Goal: Information Seeking & Learning: Understand process/instructions

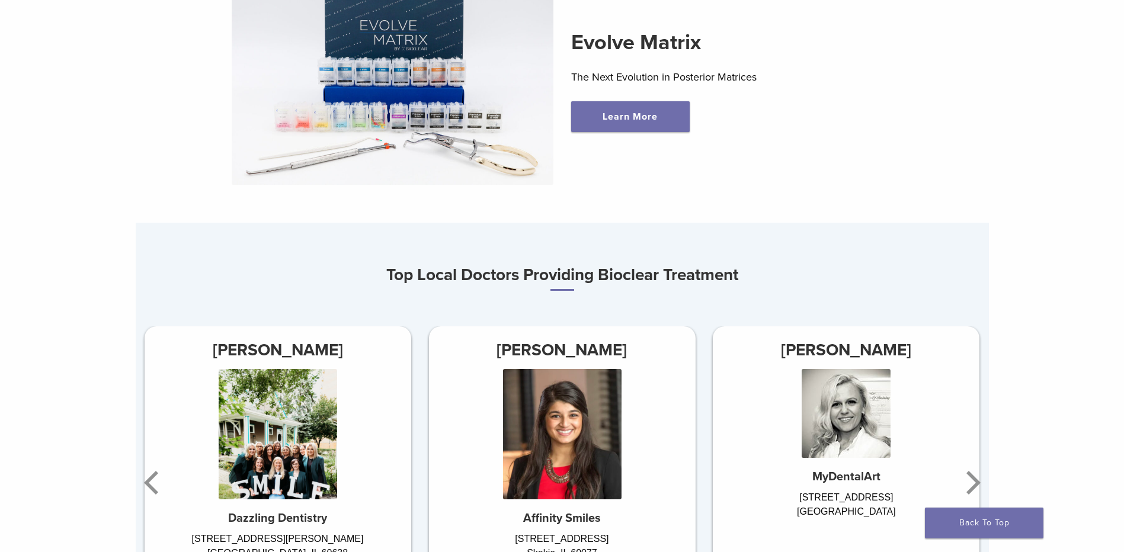
scroll to position [711, 0]
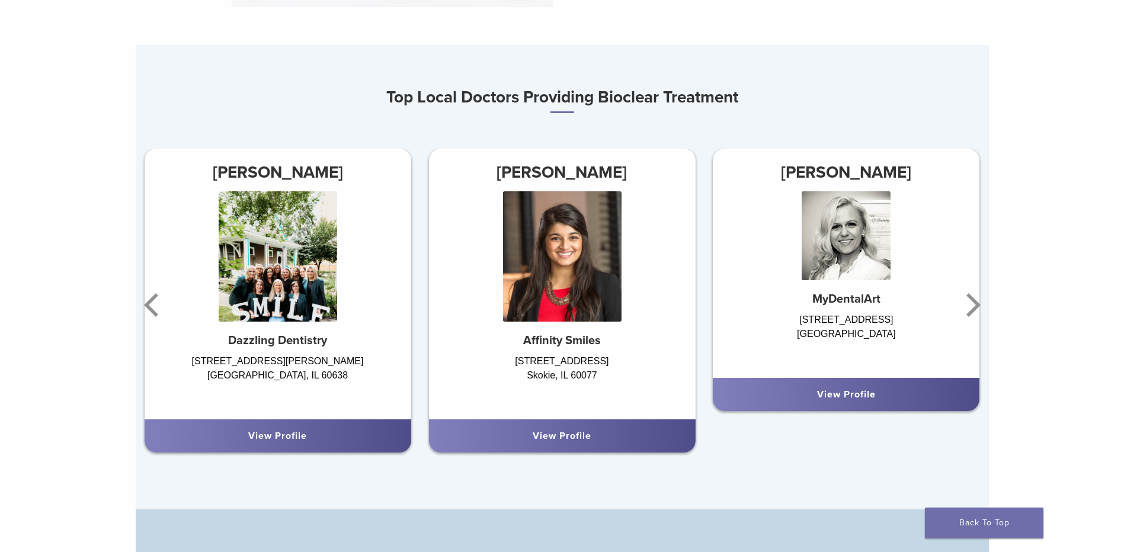
click at [313, 439] on div "View Profile" at bounding box center [278, 436] width 248 height 14
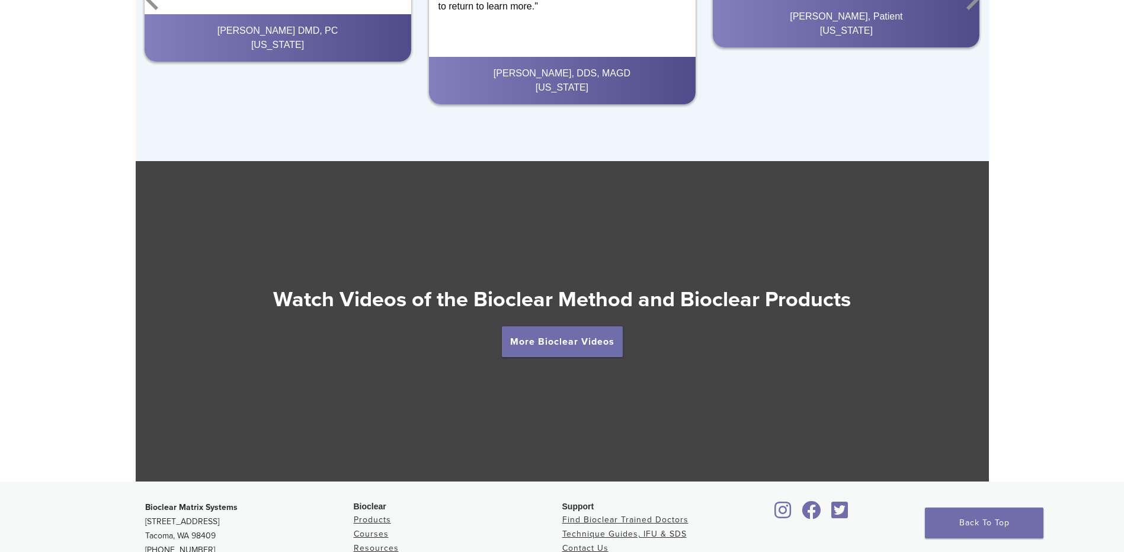
scroll to position [2014, 0]
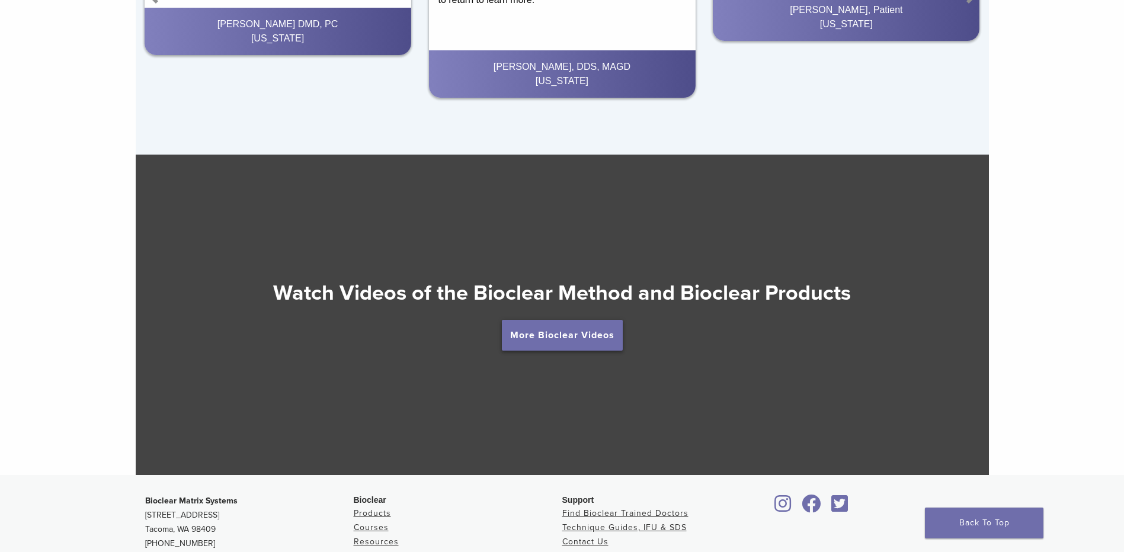
click at [579, 339] on link "More Bioclear Videos" at bounding box center [562, 335] width 121 height 31
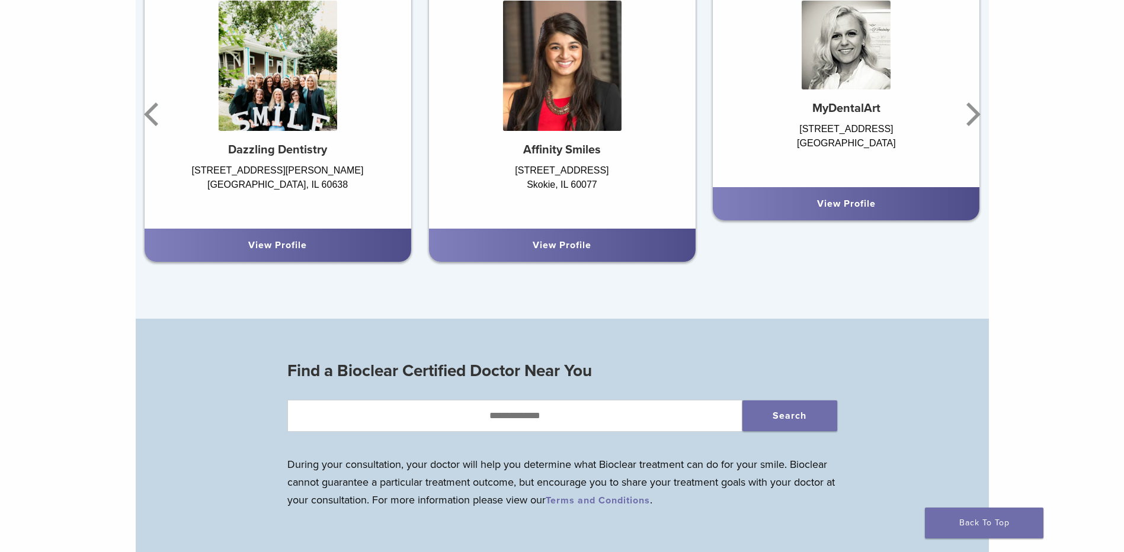
scroll to position [652, 0]
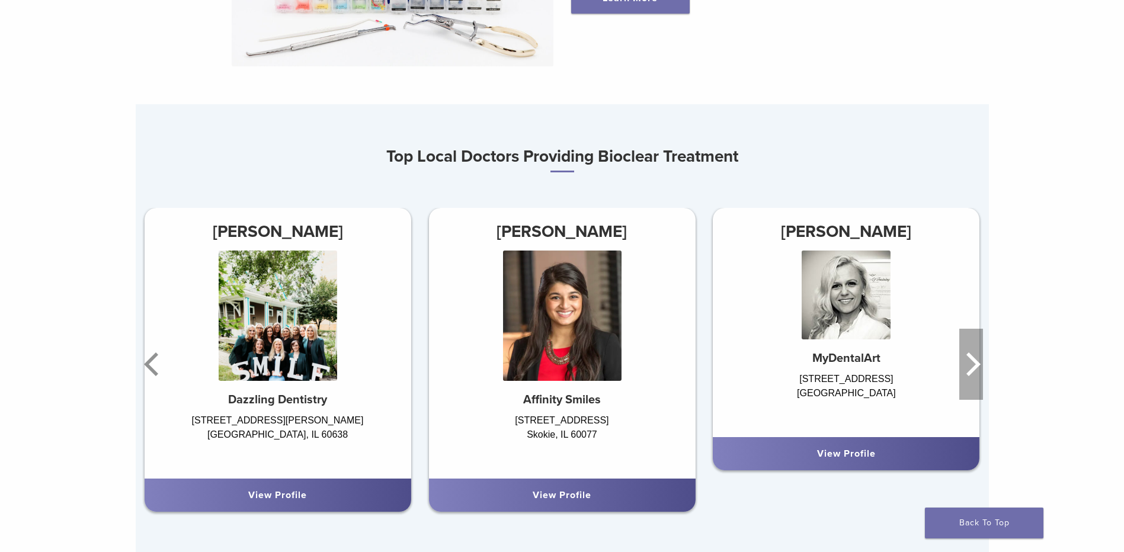
click at [973, 370] on icon "Next" at bounding box center [971, 364] width 24 height 71
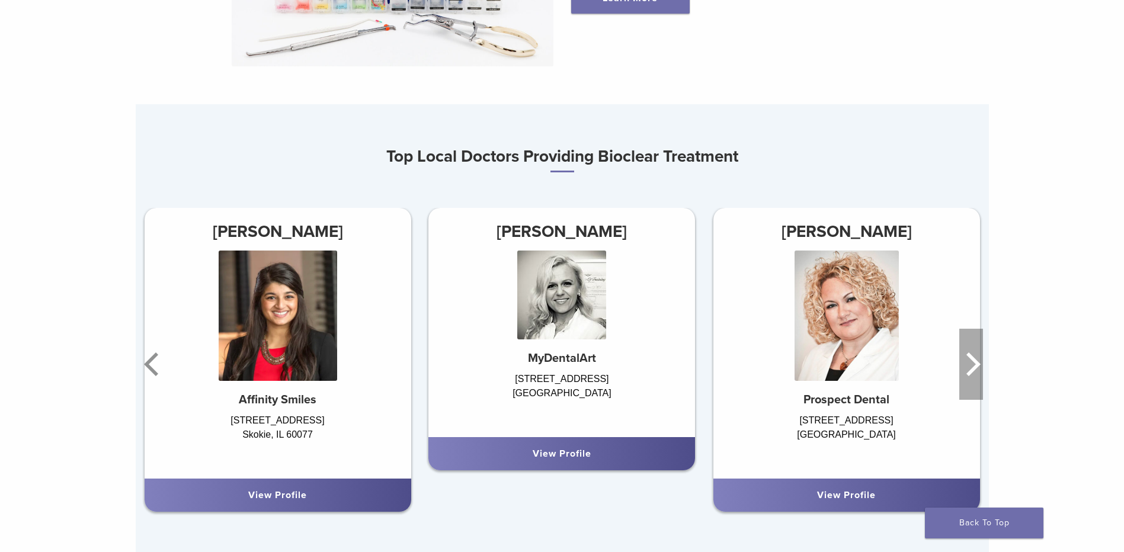
click at [975, 372] on icon "Next" at bounding box center [973, 364] width 14 height 24
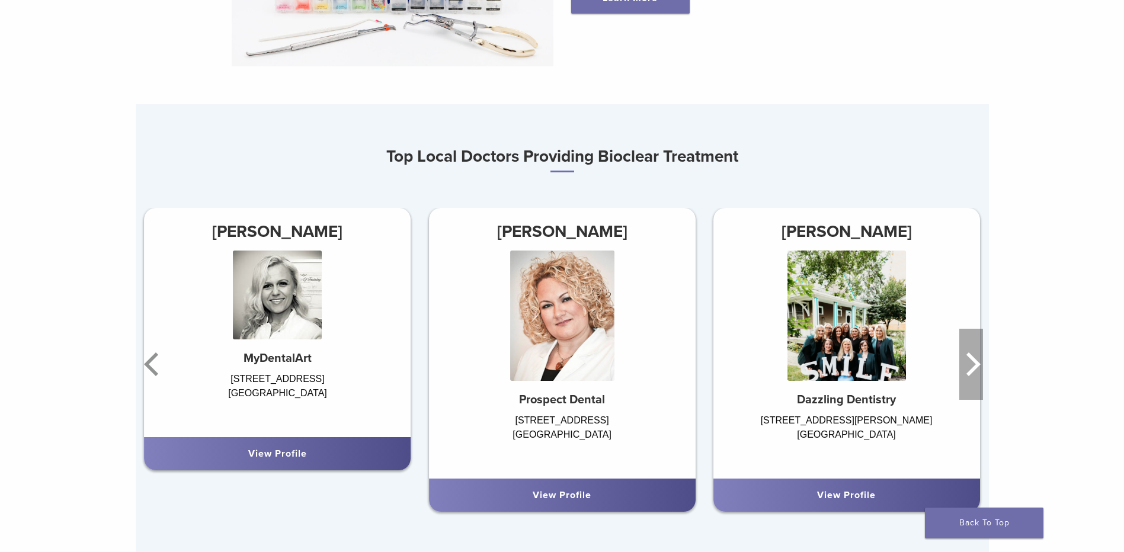
click at [973, 365] on icon "Next" at bounding box center [973, 364] width 14 height 24
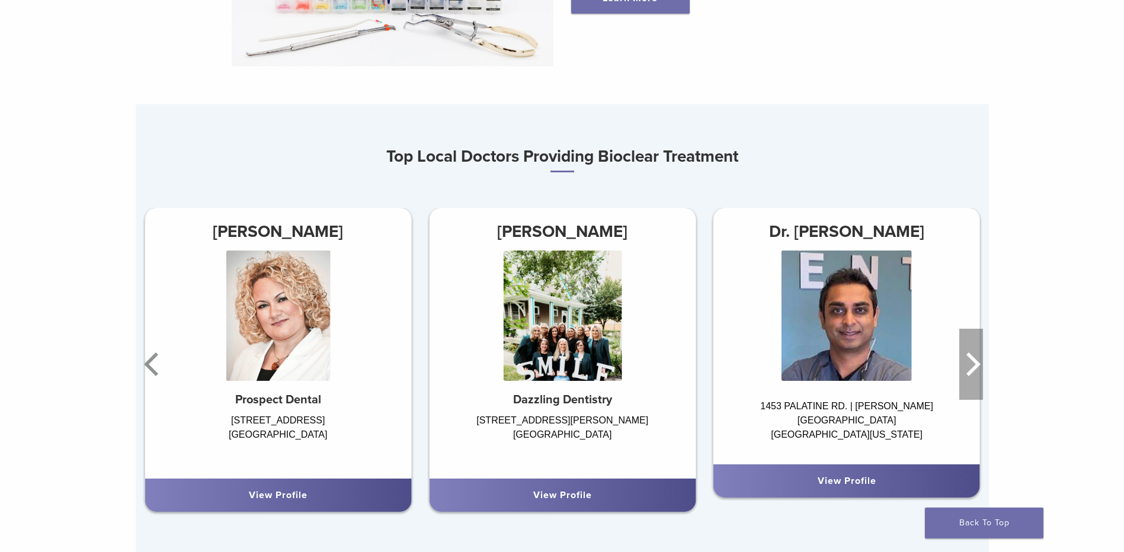
click at [973, 365] on icon "Next" at bounding box center [973, 364] width 14 height 24
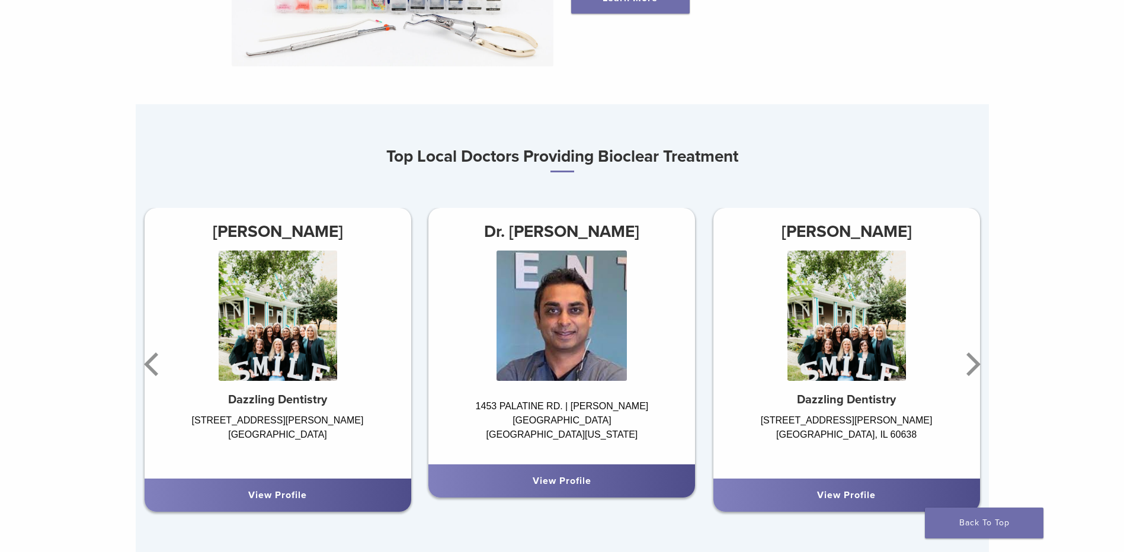
click at [952, 357] on div at bounding box center [846, 322] width 267 height 142
click at [974, 371] on icon "Next" at bounding box center [973, 364] width 14 height 24
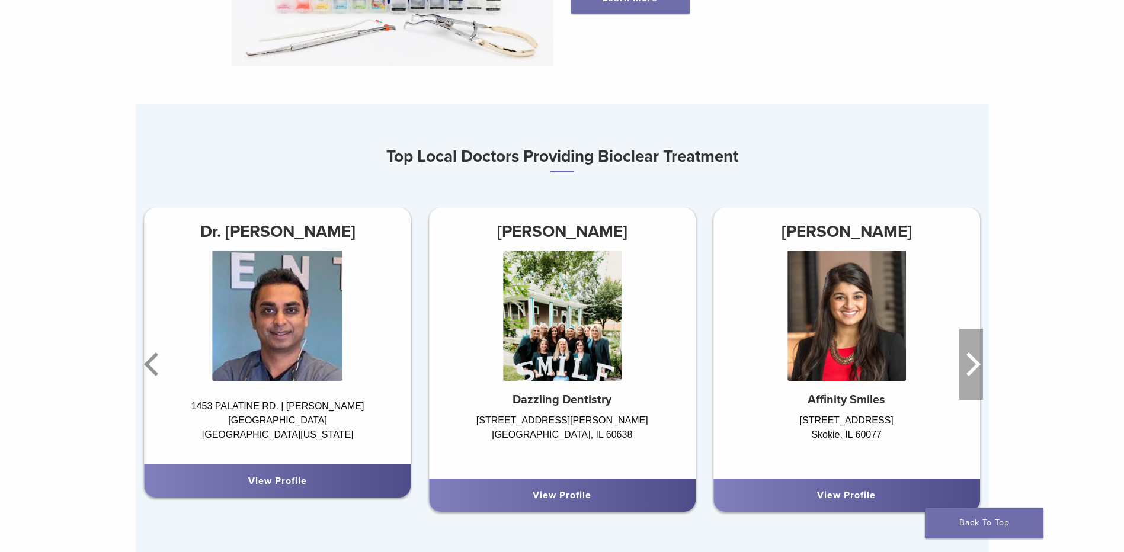
click at [974, 371] on icon "Next" at bounding box center [973, 364] width 14 height 24
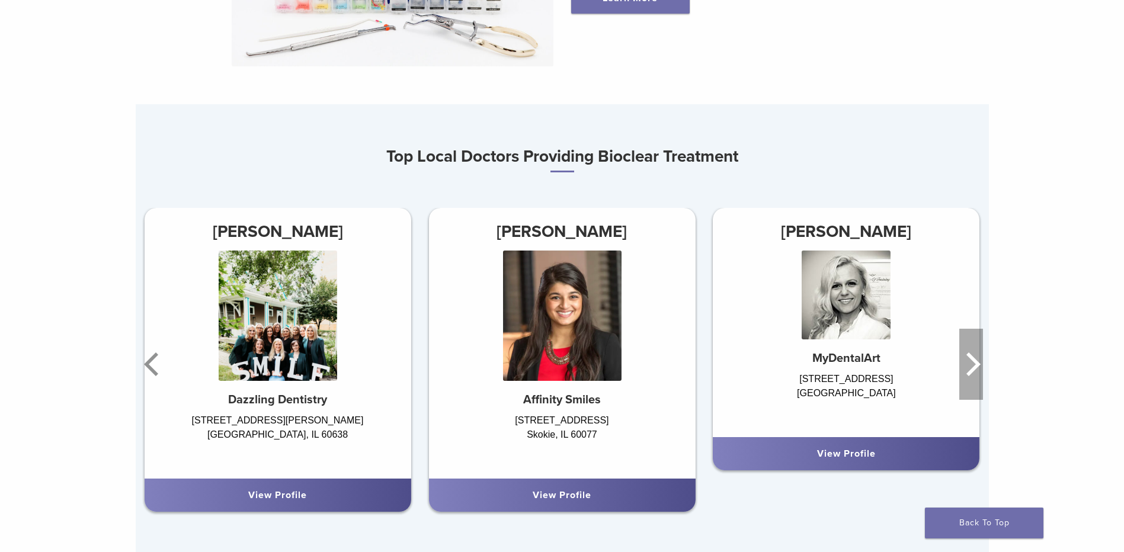
click at [974, 371] on icon "Next" at bounding box center [973, 364] width 14 height 24
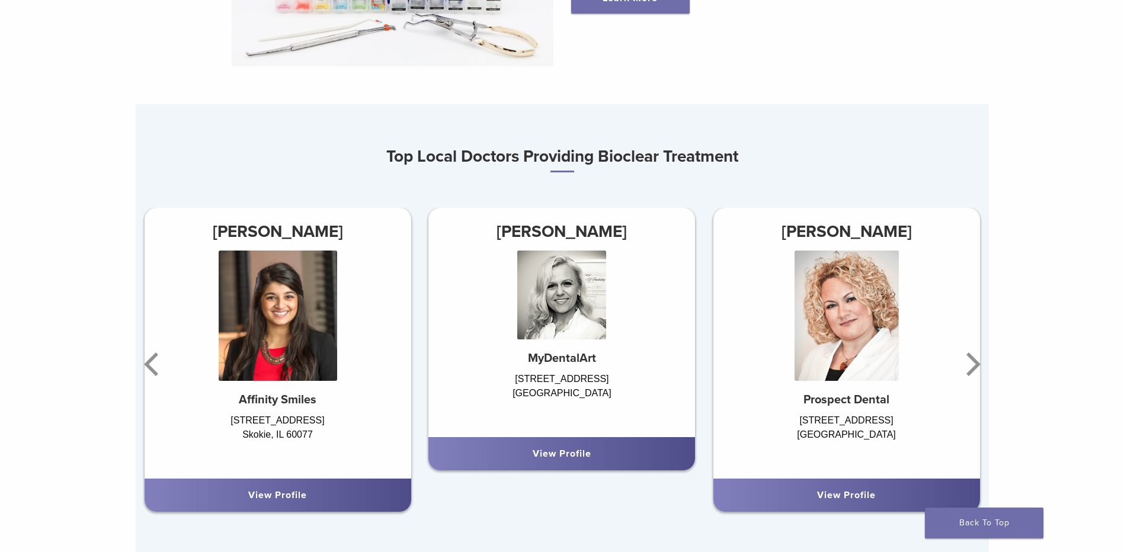
click at [851, 489] on div "View Profile" at bounding box center [846, 495] width 267 height 33
click at [881, 361] on img at bounding box center [846, 316] width 104 height 130
click at [827, 502] on div "View Profile" at bounding box center [847, 495] width 248 height 14
click at [600, 458] on div "View Profile" at bounding box center [562, 454] width 248 height 14
click at [318, 491] on div "View Profile" at bounding box center [278, 495] width 248 height 14
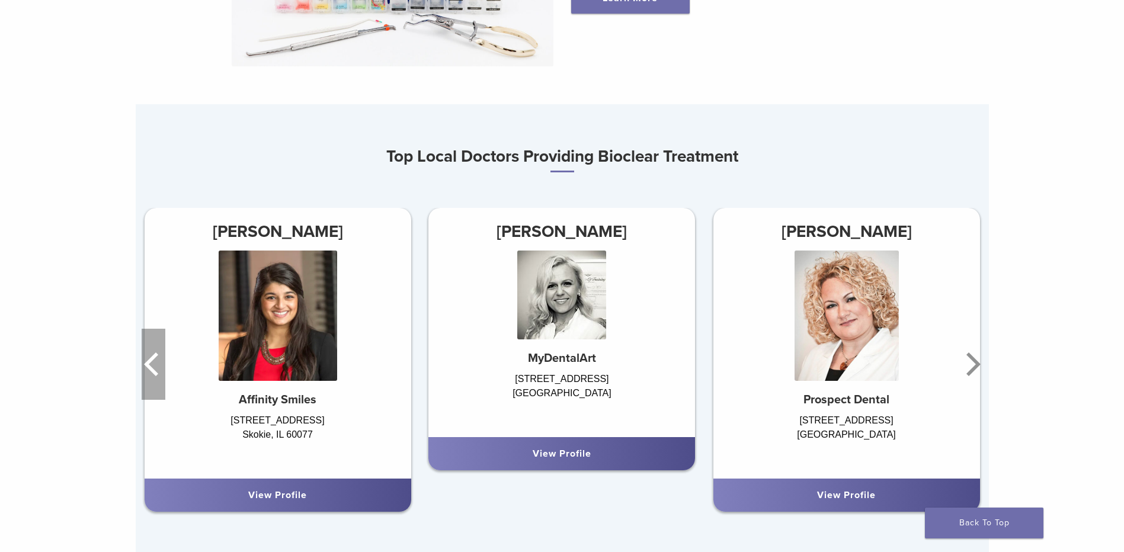
click at [149, 366] on icon "Previous" at bounding box center [151, 364] width 14 height 24
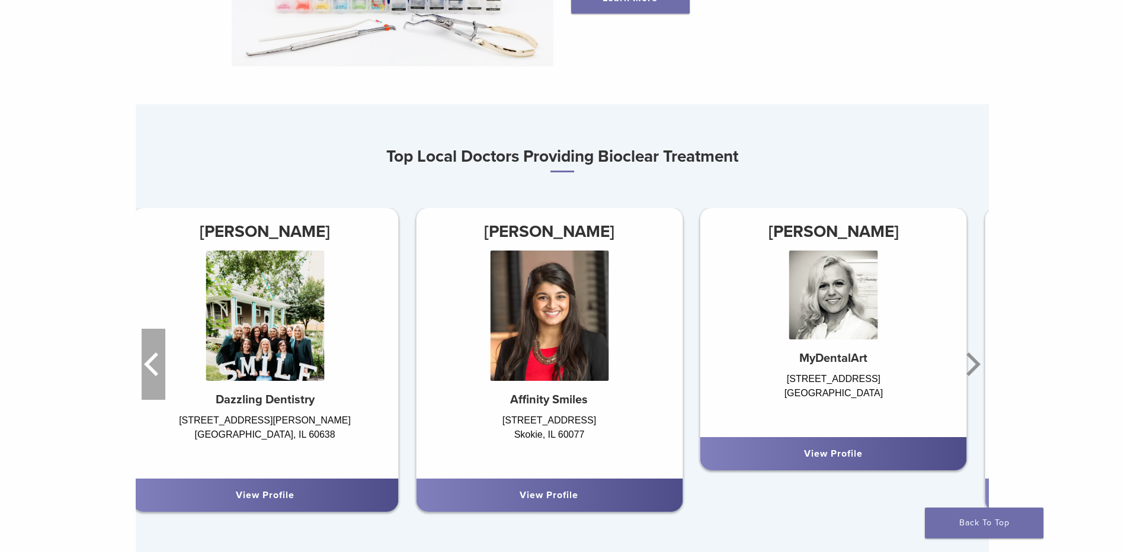
click at [149, 366] on icon "Previous" at bounding box center [151, 364] width 14 height 24
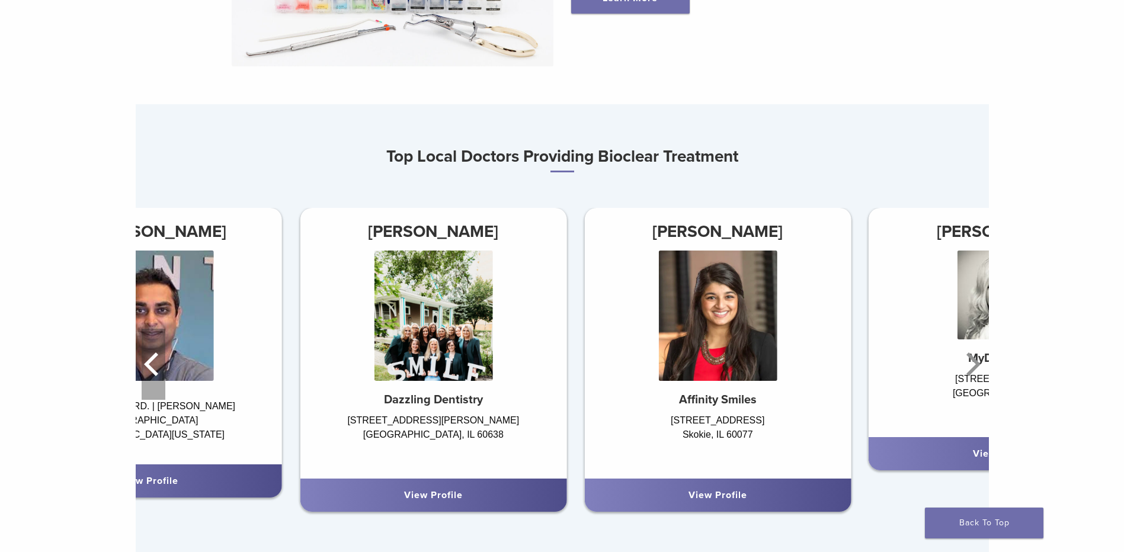
click at [149, 366] on icon "Previous" at bounding box center [151, 364] width 14 height 24
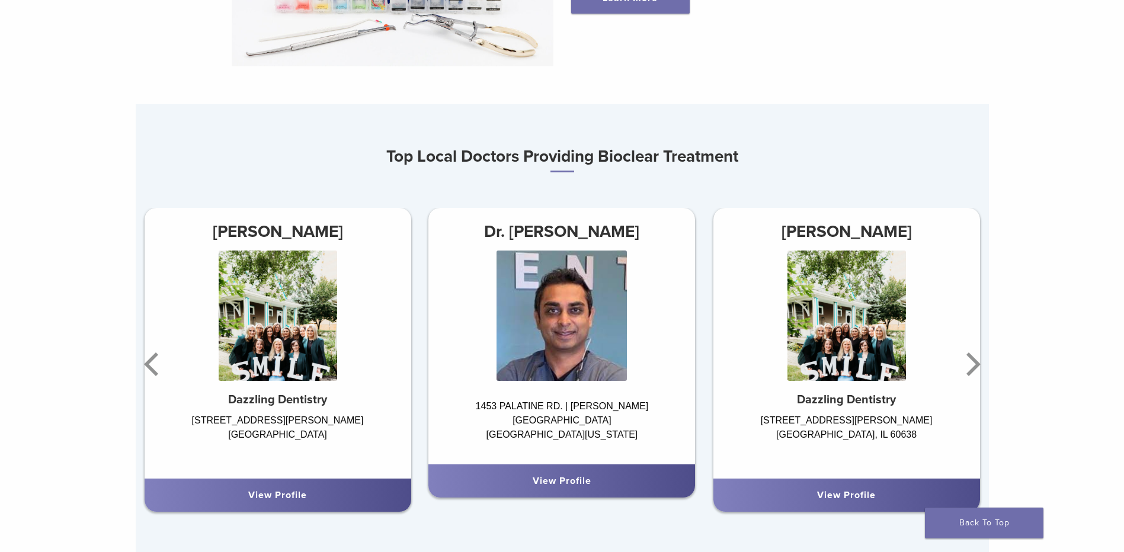
click at [875, 493] on link "View Profile" at bounding box center [846, 495] width 59 height 12
click at [898, 245] on h3 "[PERSON_NAME]" at bounding box center [846, 231] width 267 height 28
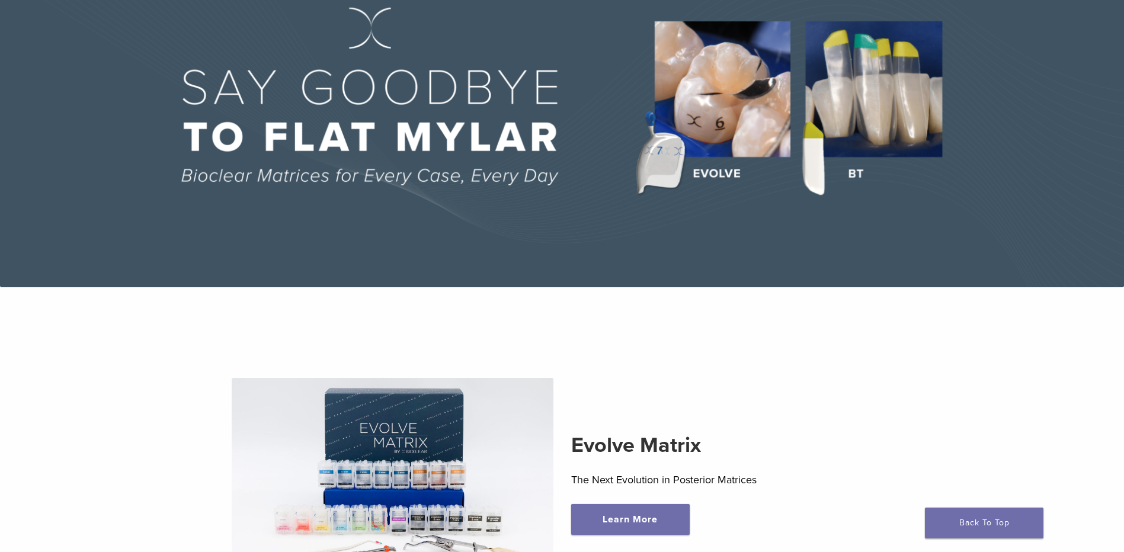
scroll to position [0, 0]
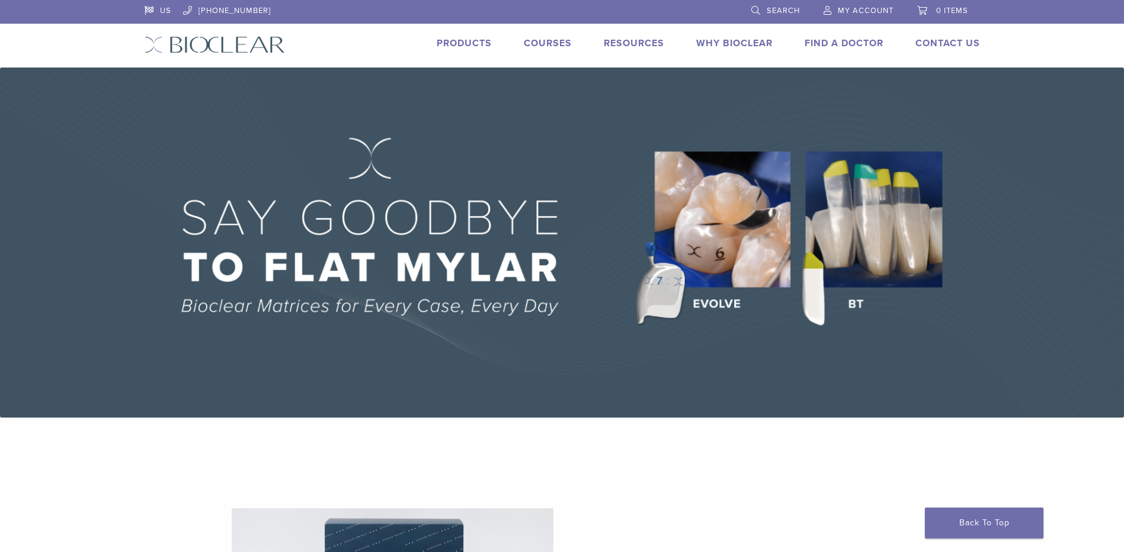
click at [473, 37] on link "Products" at bounding box center [464, 43] width 55 height 12
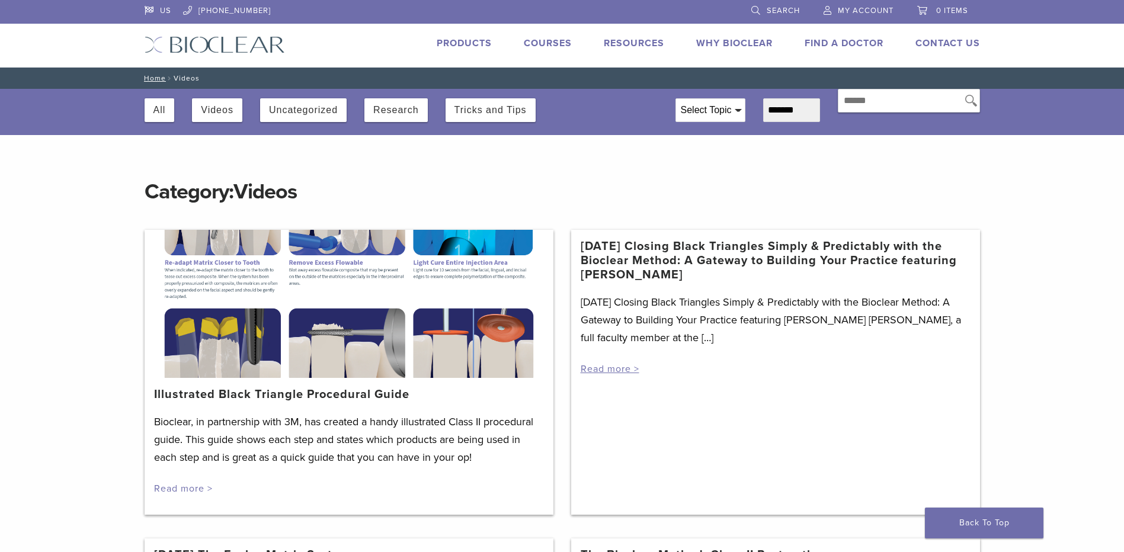
click at [184, 490] on link "Read more >" at bounding box center [183, 489] width 59 height 12
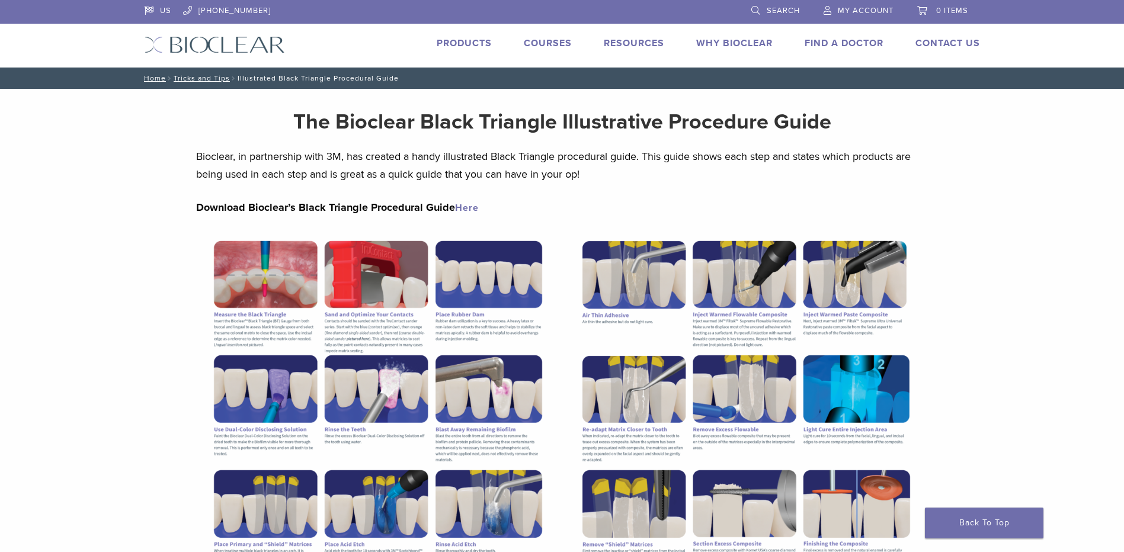
click at [721, 45] on link "Why Bioclear" at bounding box center [734, 43] width 76 height 12
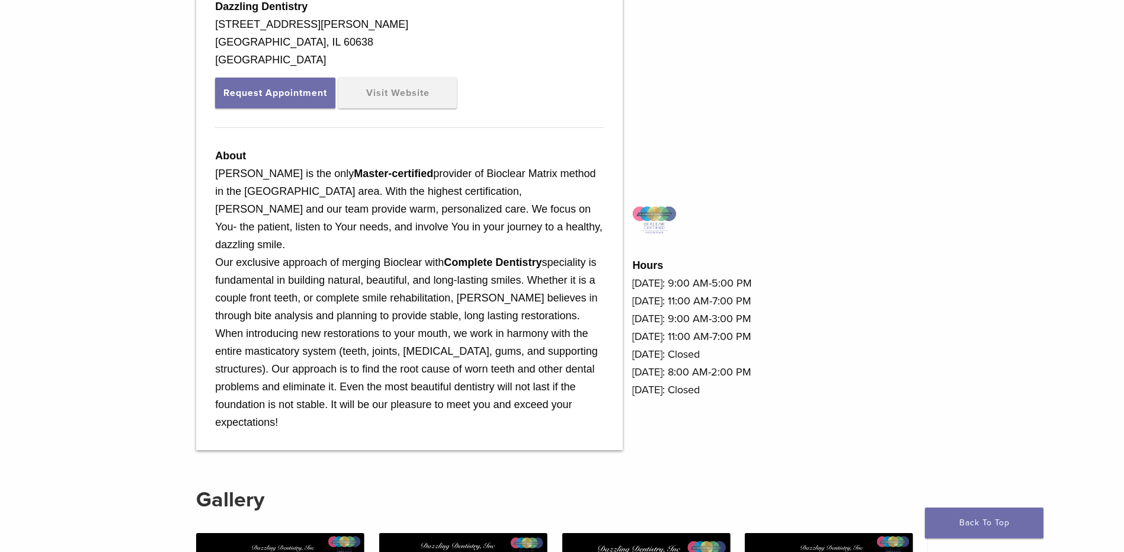
scroll to position [592, 0]
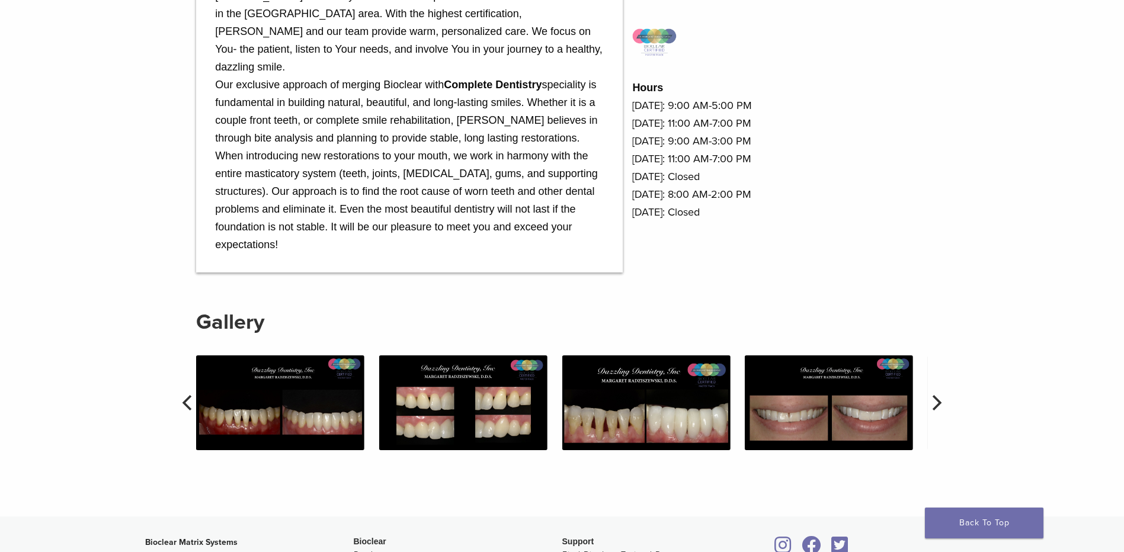
click at [268, 429] on img at bounding box center [280, 402] width 168 height 95
click at [938, 402] on icon "Next" at bounding box center [935, 402] width 15 height 15
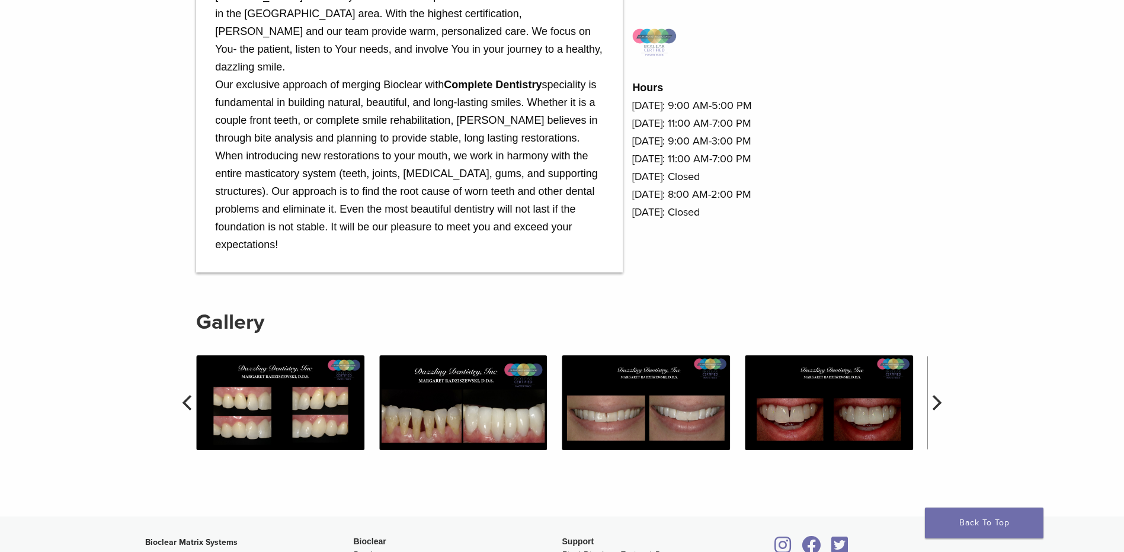
click at [938, 402] on icon "Next" at bounding box center [935, 402] width 15 height 15
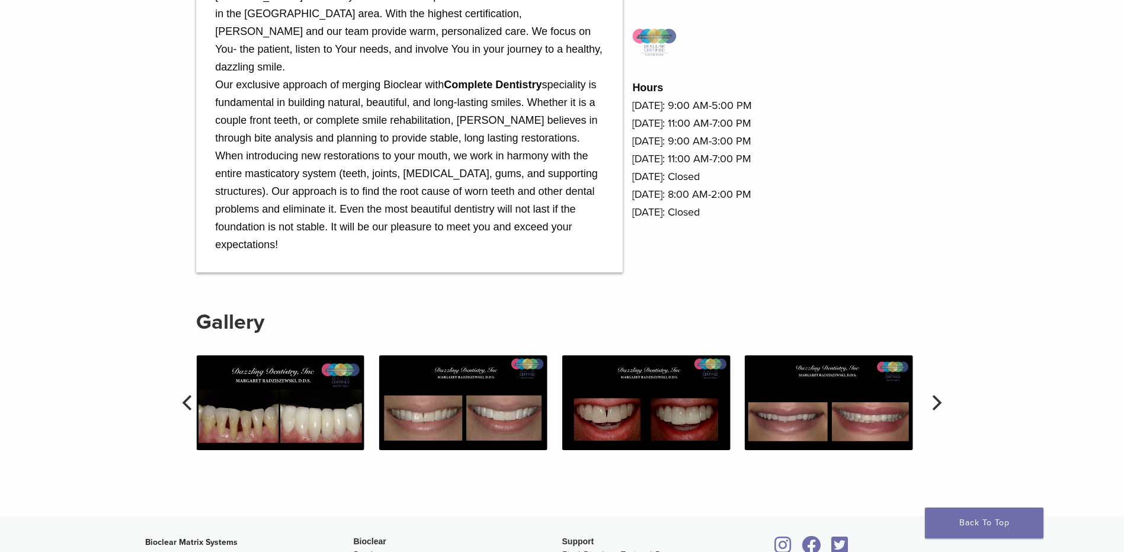
click at [938, 402] on icon "Next" at bounding box center [935, 402] width 15 height 15
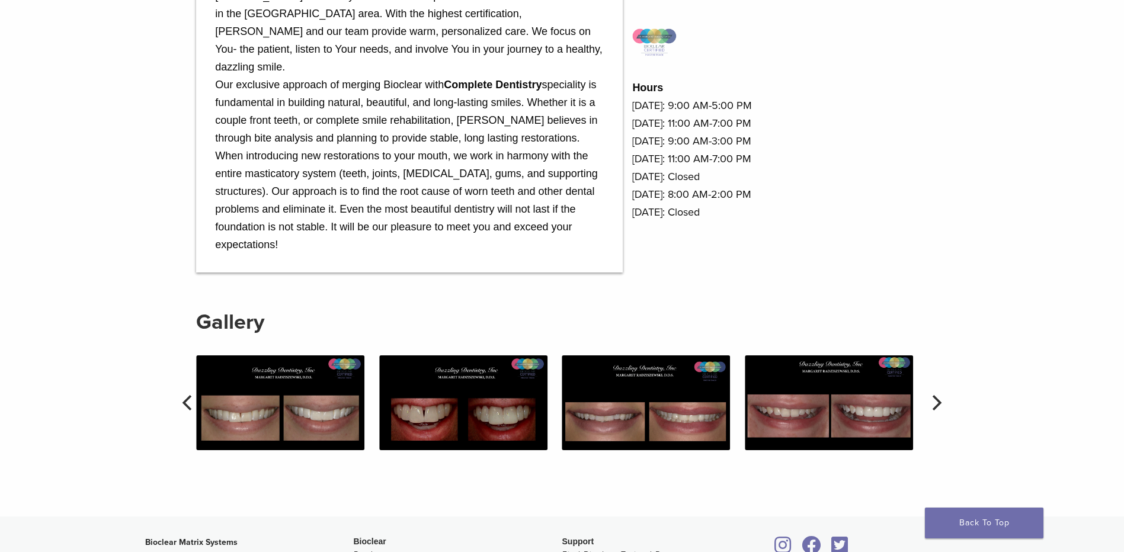
click at [938, 402] on icon "Next" at bounding box center [935, 402] width 15 height 15
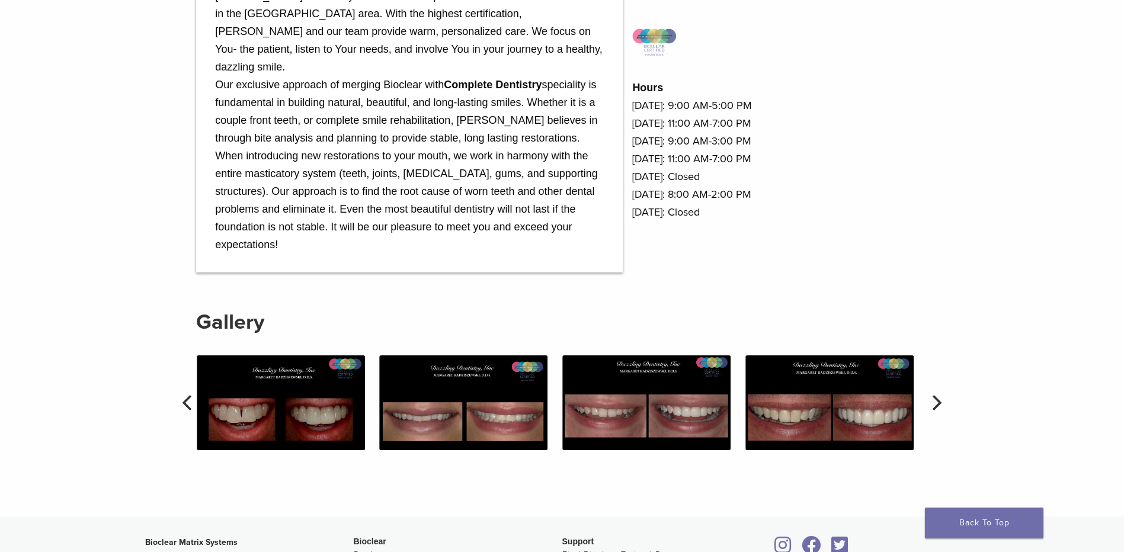
click at [938, 402] on icon "Next" at bounding box center [935, 402] width 15 height 15
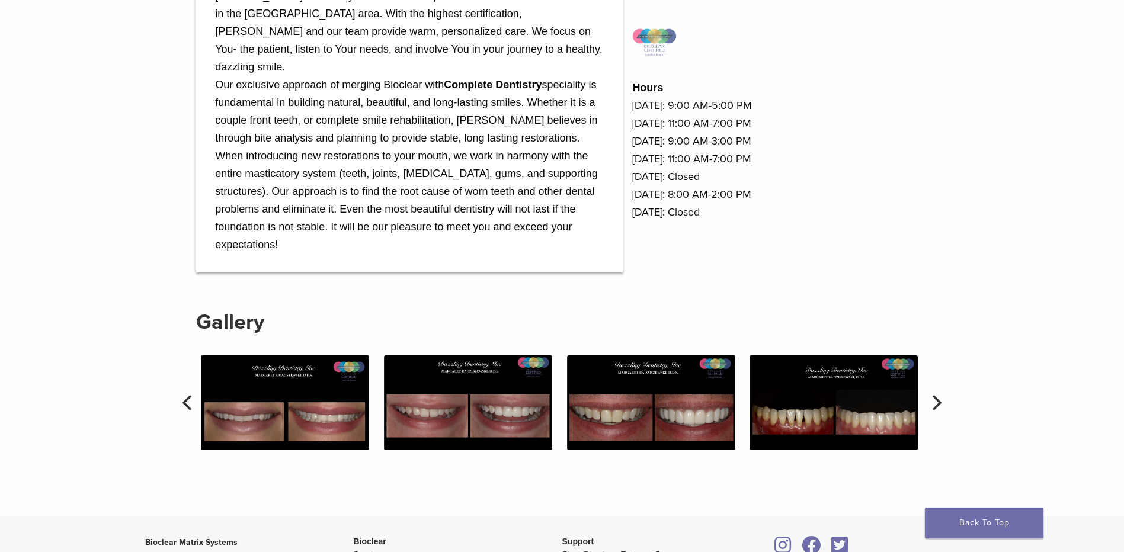
click at [938, 402] on icon "Next" at bounding box center [935, 402] width 15 height 15
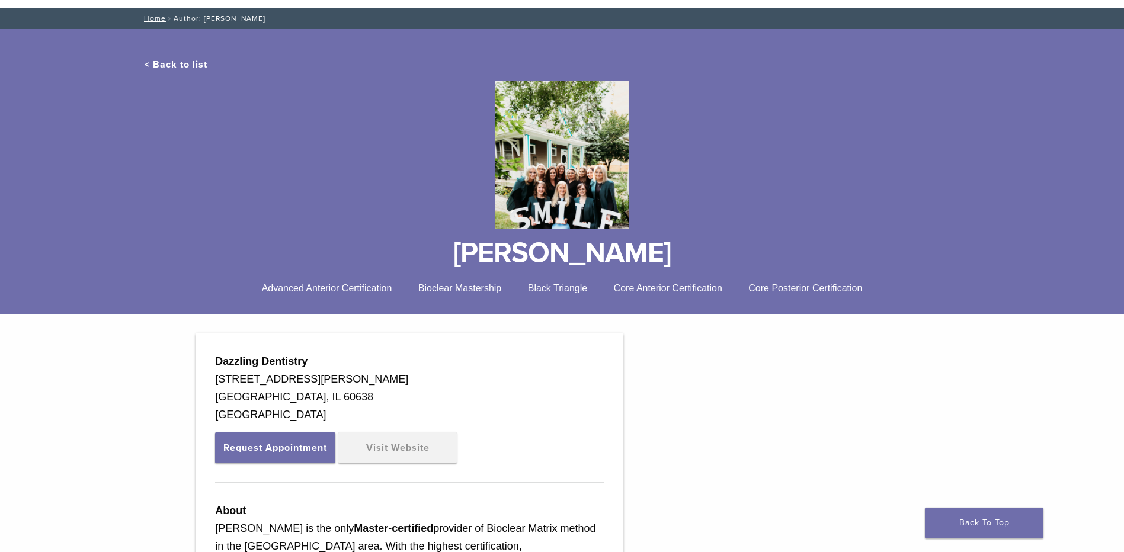
scroll to position [59, 0]
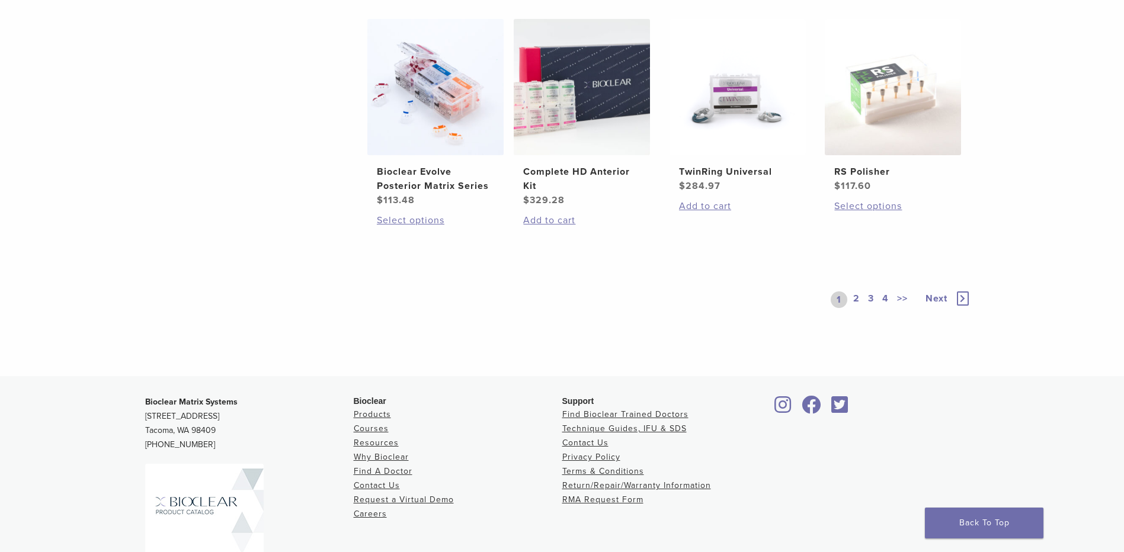
scroll to position [1007, 0]
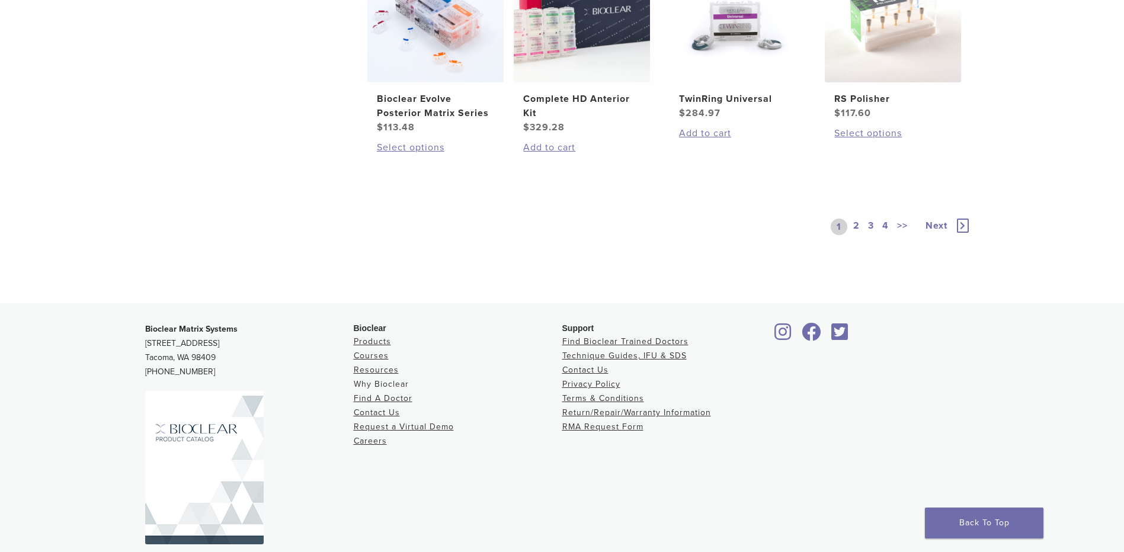
click at [380, 381] on link "Why Bioclear" at bounding box center [381, 384] width 55 height 10
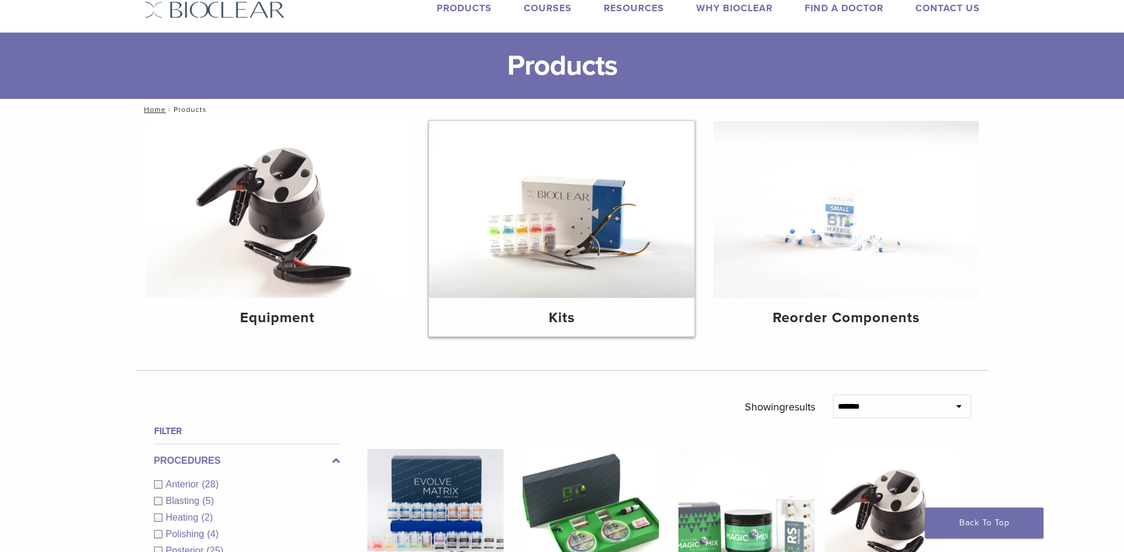
scroll to position [0, 0]
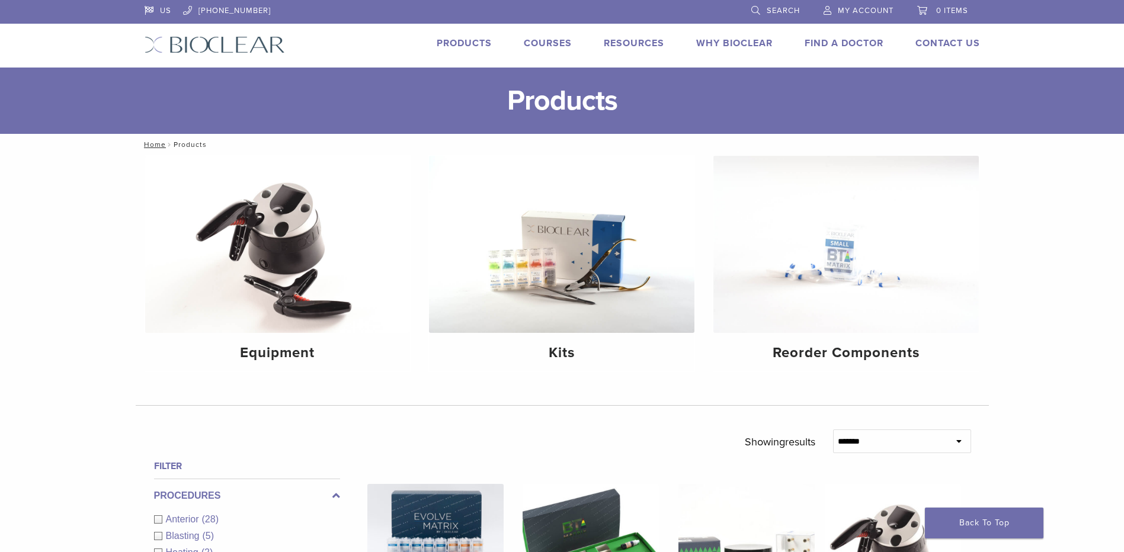
click at [749, 44] on link "Why Bioclear" at bounding box center [734, 43] width 76 height 12
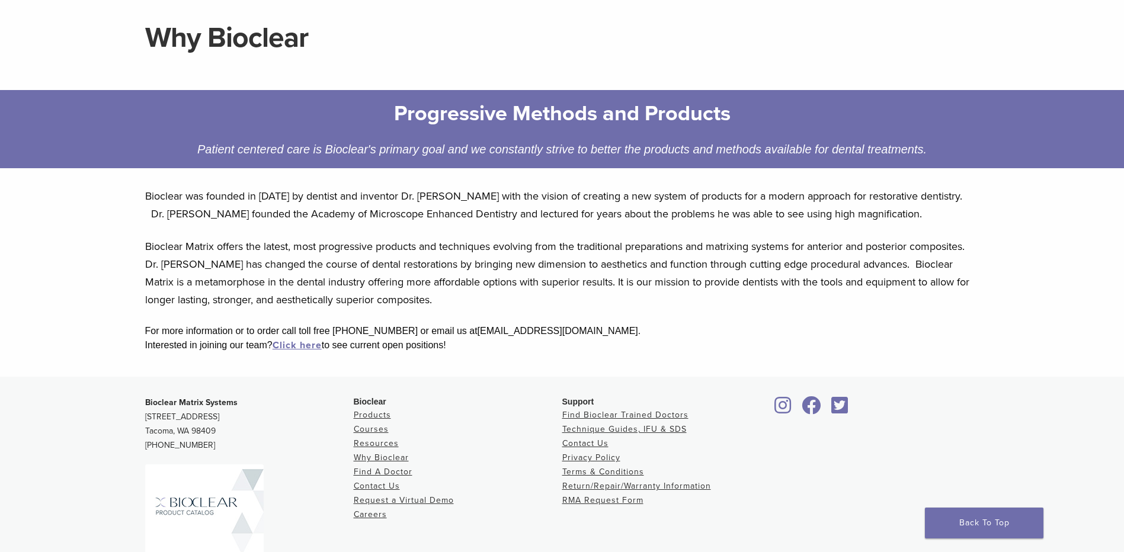
scroll to position [201, 0]
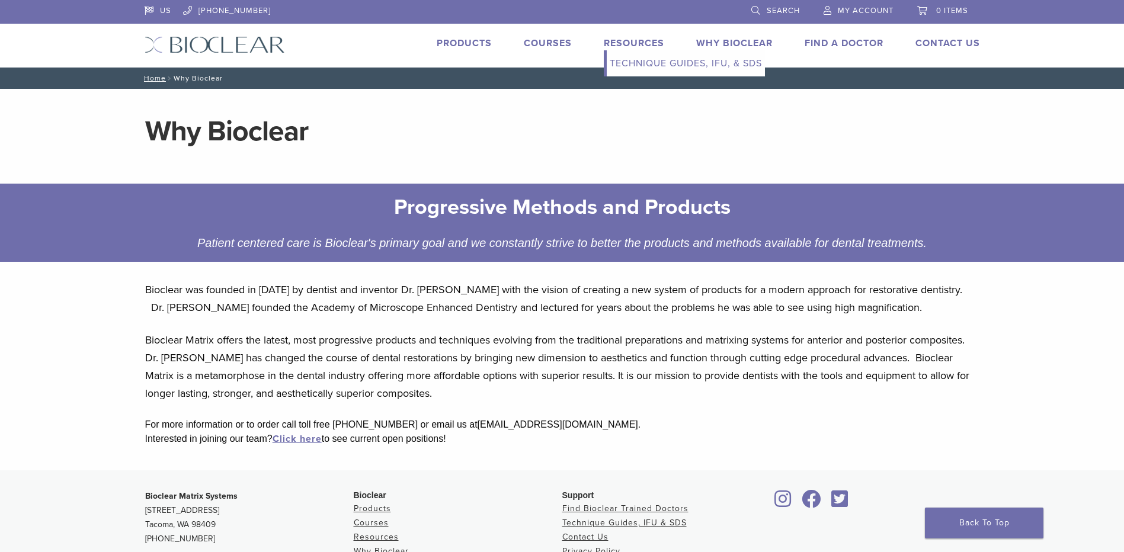
click at [632, 46] on link "Resources" at bounding box center [634, 43] width 60 height 12
click at [639, 66] on link "Technique Guides, IFU, & SDS" at bounding box center [685, 63] width 158 height 26
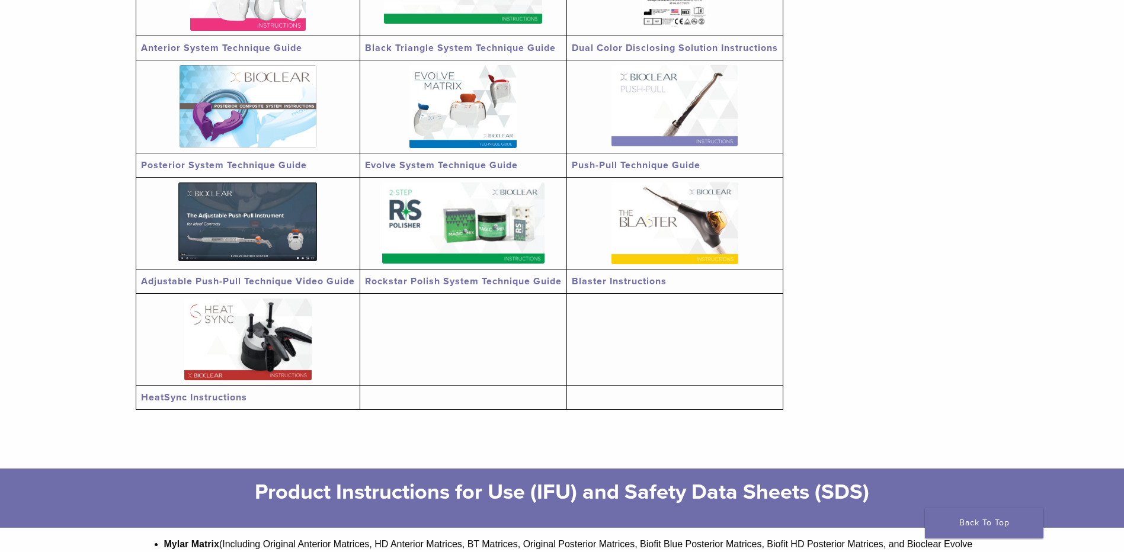
scroll to position [178, 0]
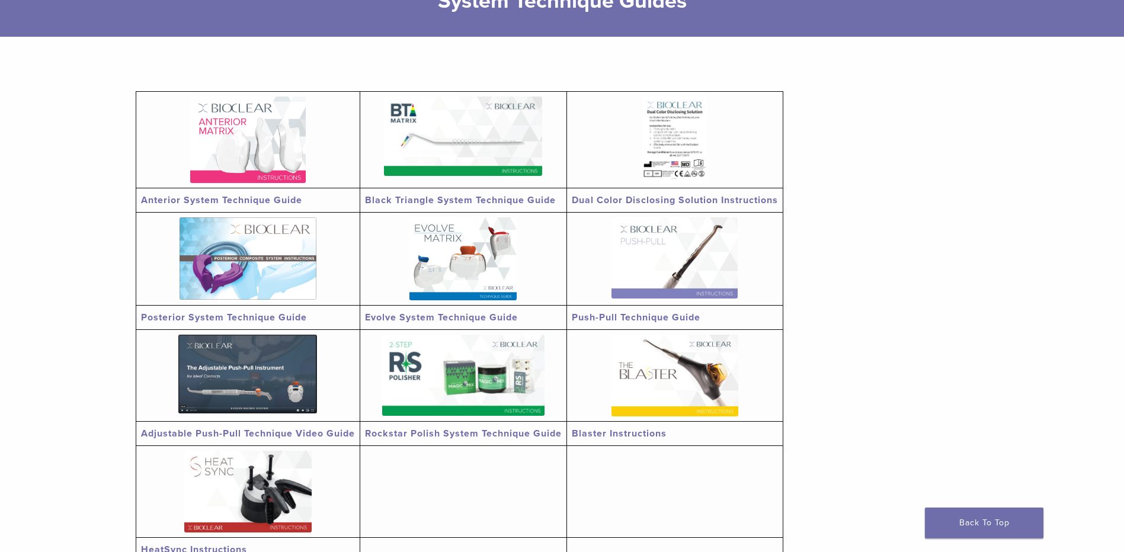
click at [284, 146] on img at bounding box center [247, 140] width 115 height 86
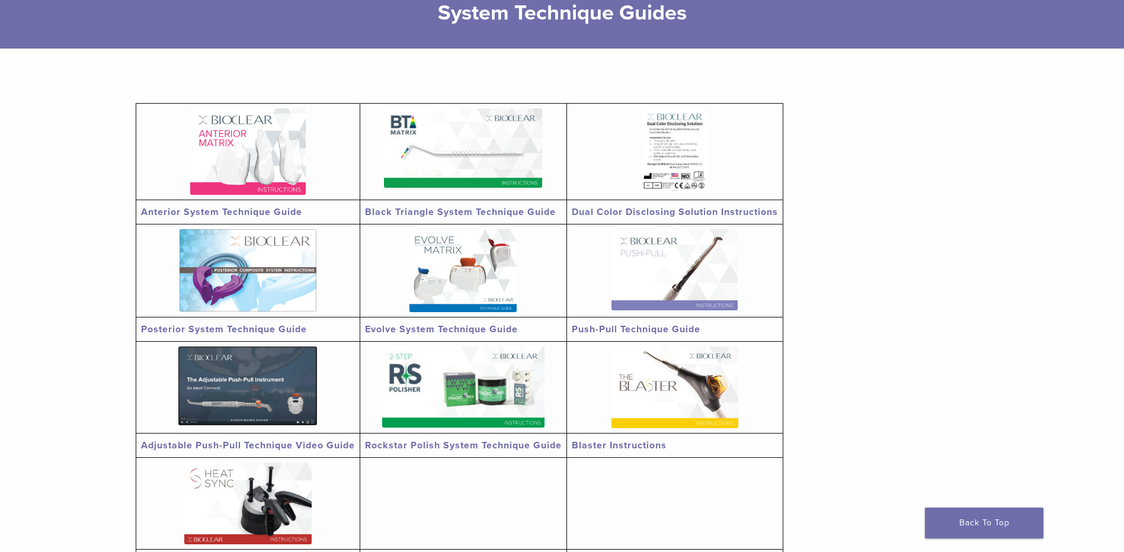
scroll to position [0, 0]
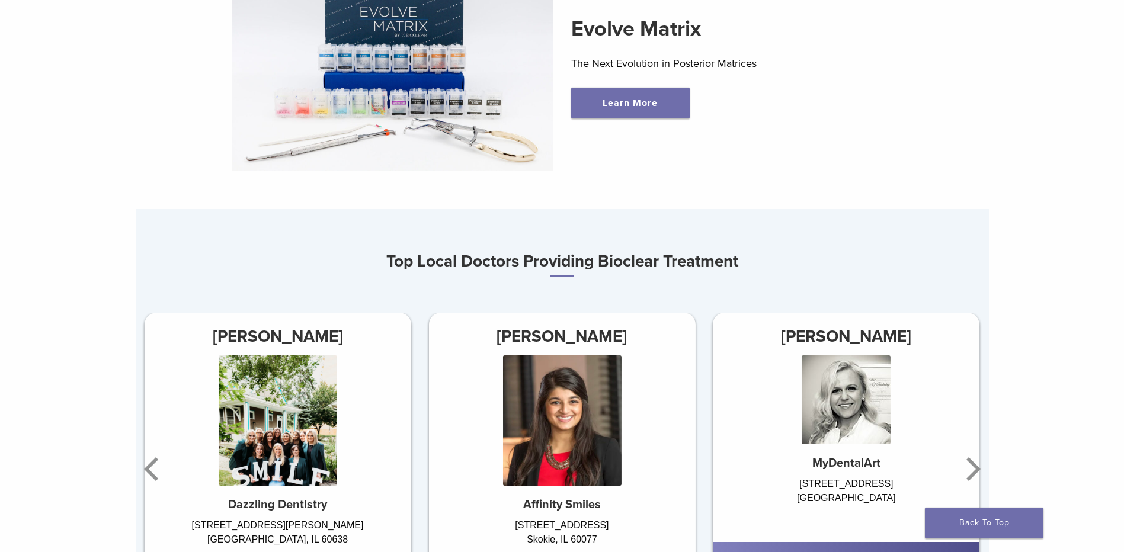
scroll to position [711, 0]
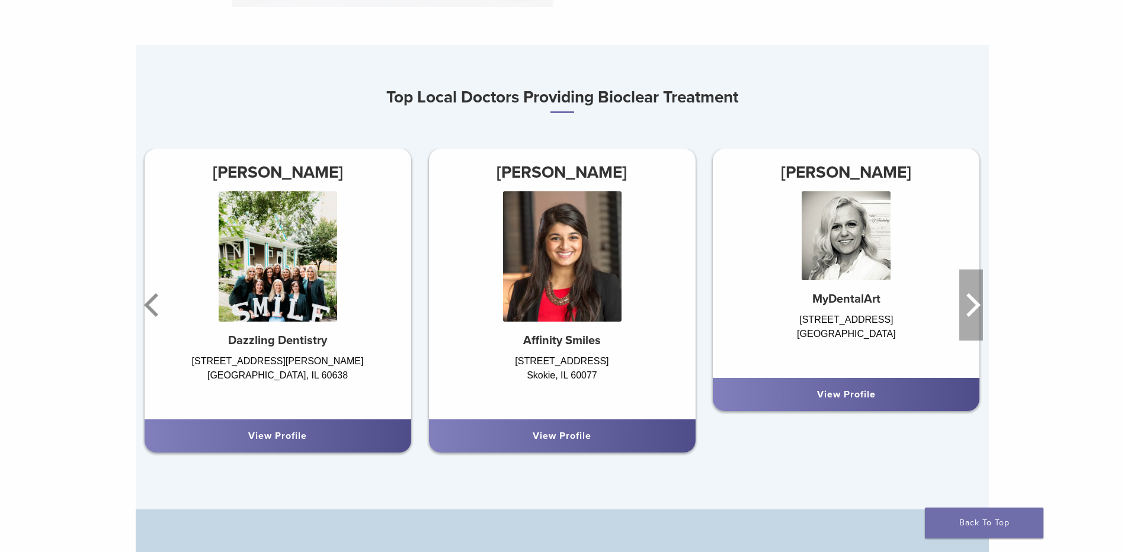
click at [973, 308] on icon "Next" at bounding box center [971, 304] width 24 height 71
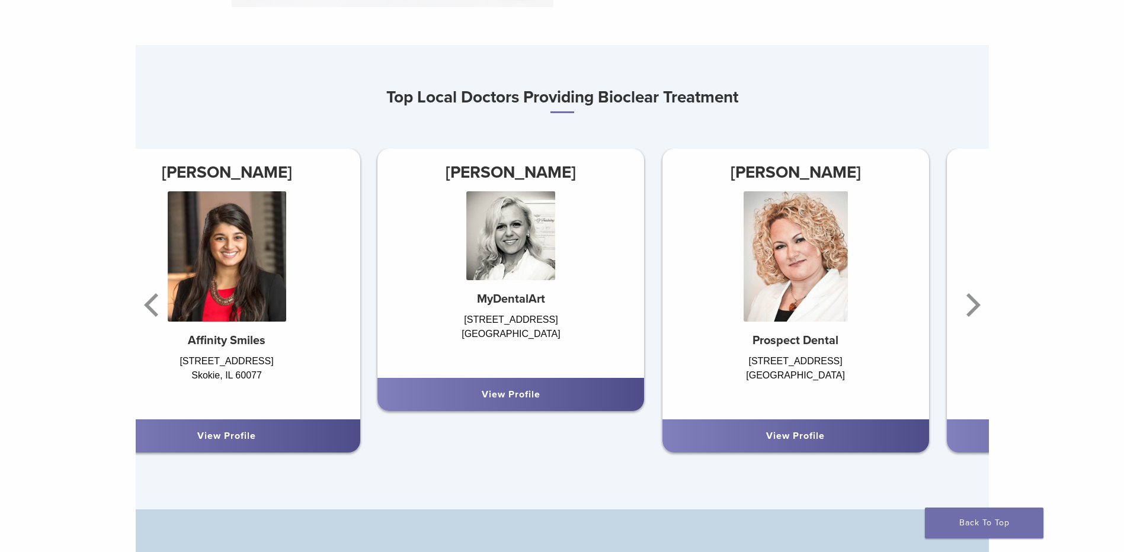
click at [895, 172] on h3 "[PERSON_NAME]" at bounding box center [795, 172] width 267 height 28
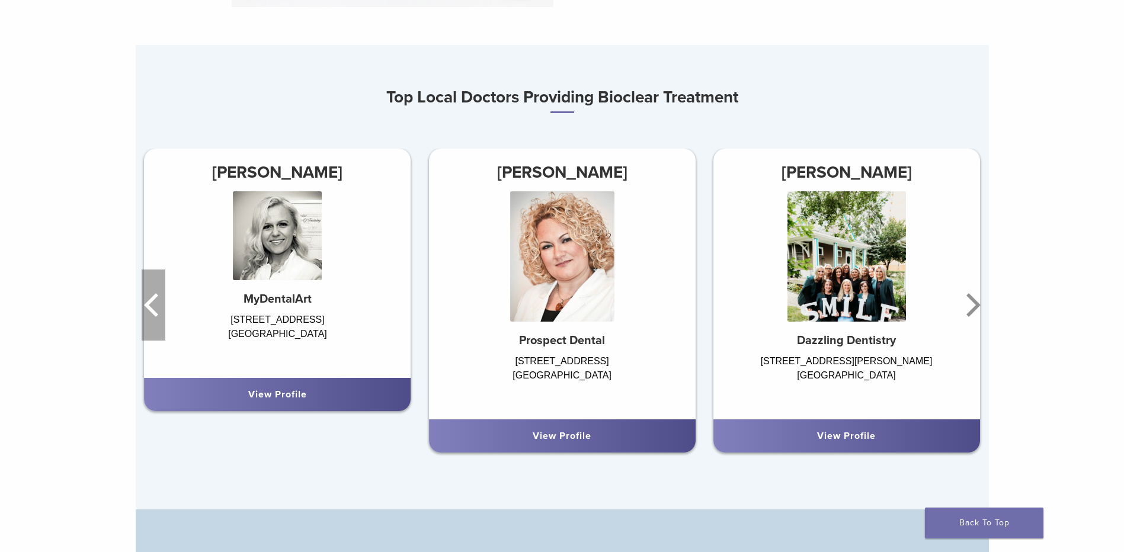
click at [154, 306] on icon "Previous" at bounding box center [154, 304] width 24 height 71
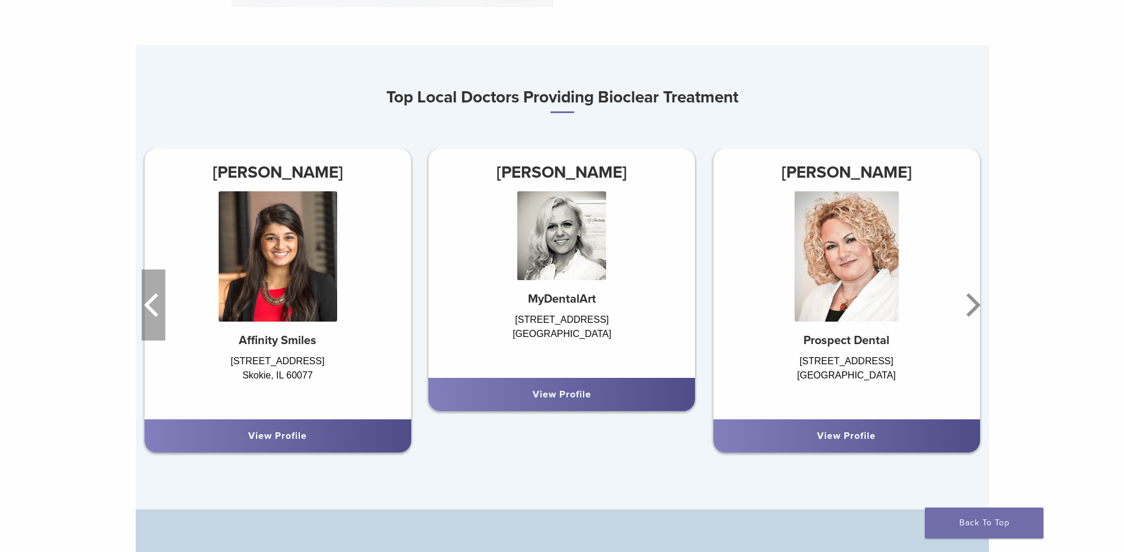
click at [157, 307] on icon "Previous" at bounding box center [154, 304] width 24 height 71
